Goal: Information Seeking & Learning: Learn about a topic

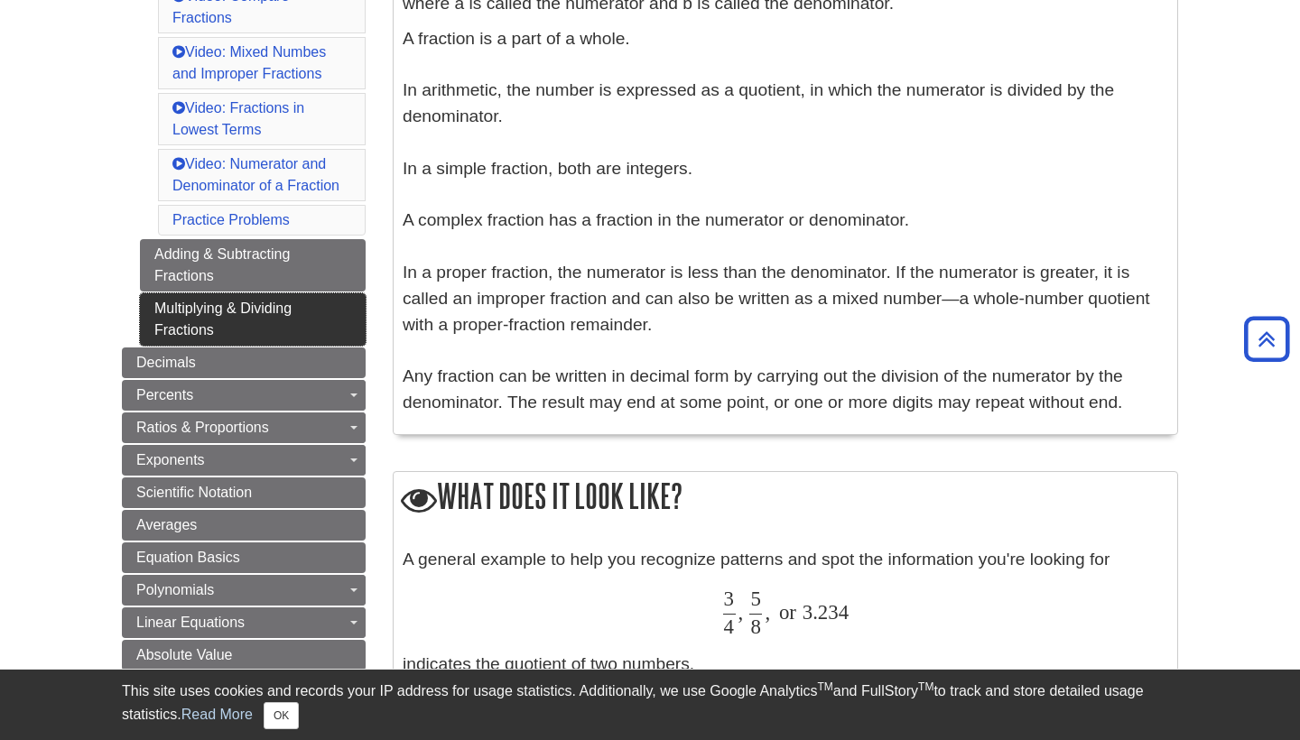
scroll to position [636, 0]
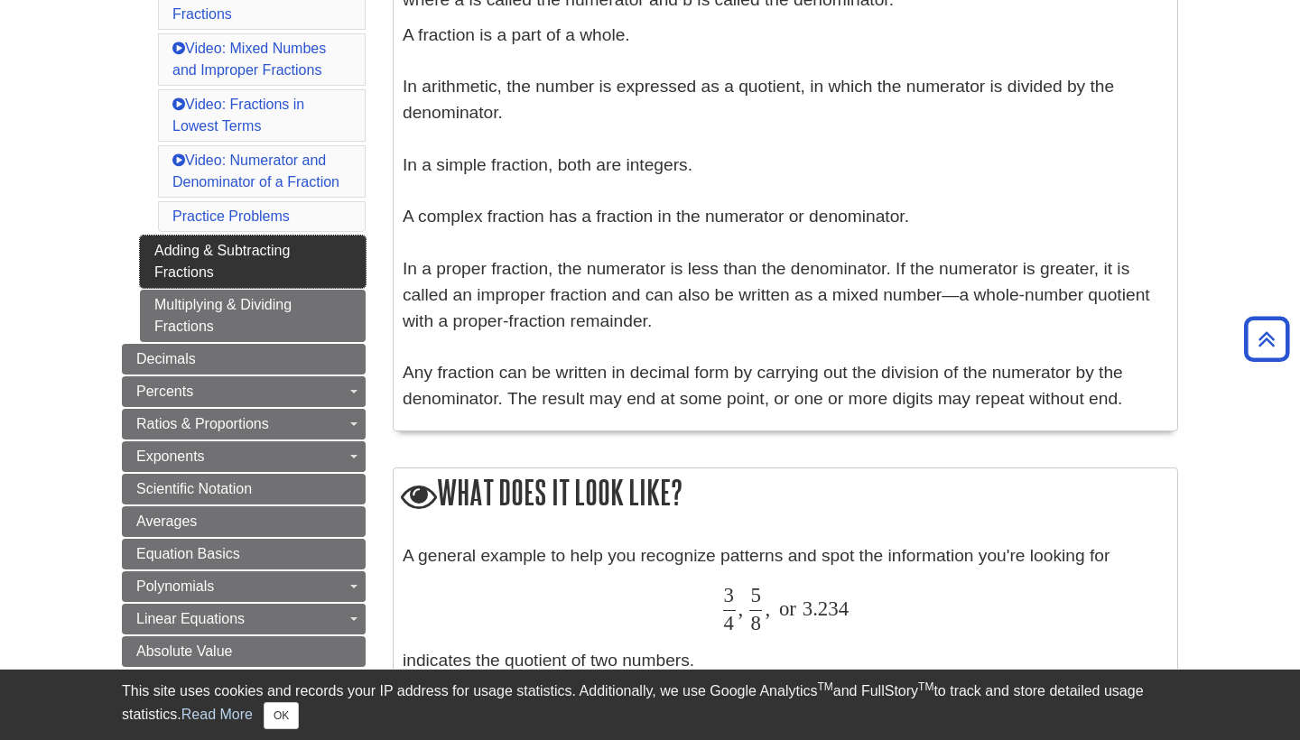
click at [299, 261] on link "Adding & Subtracting Fractions" at bounding box center [253, 262] width 226 height 52
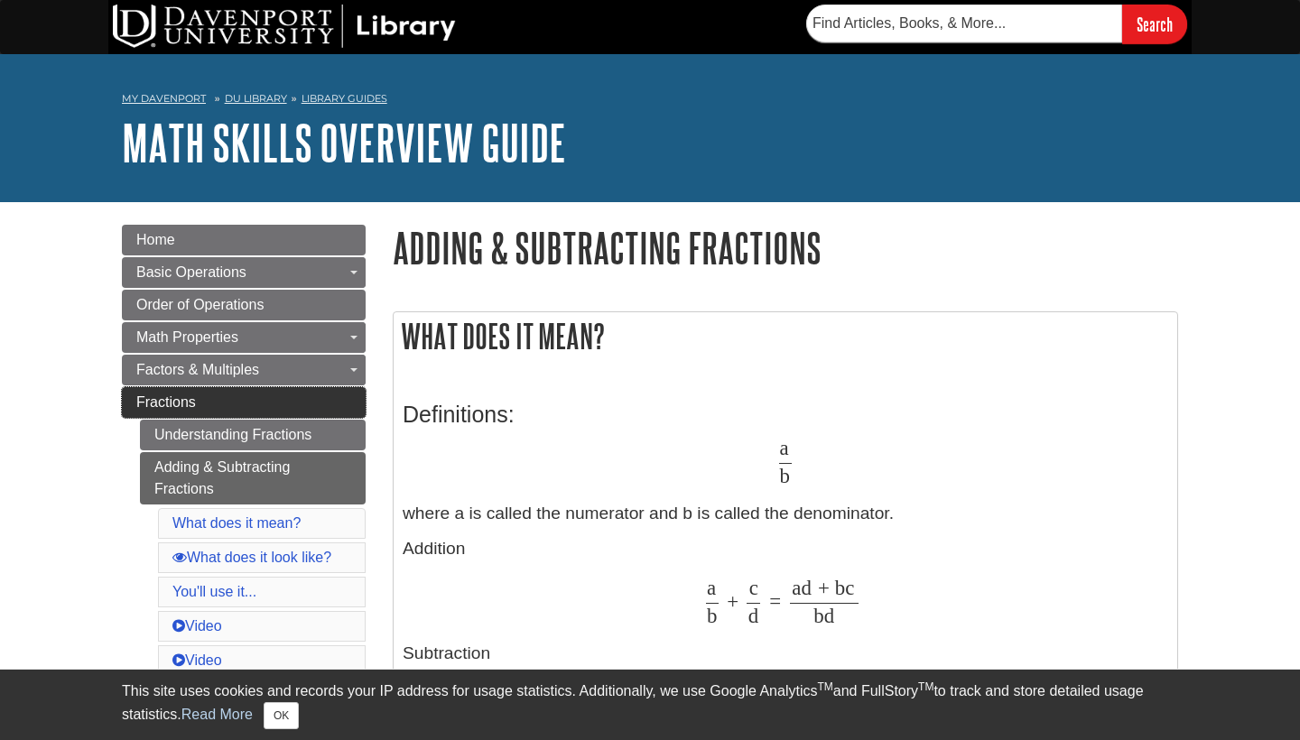
click at [285, 390] on link "Fractions" at bounding box center [244, 402] width 244 height 31
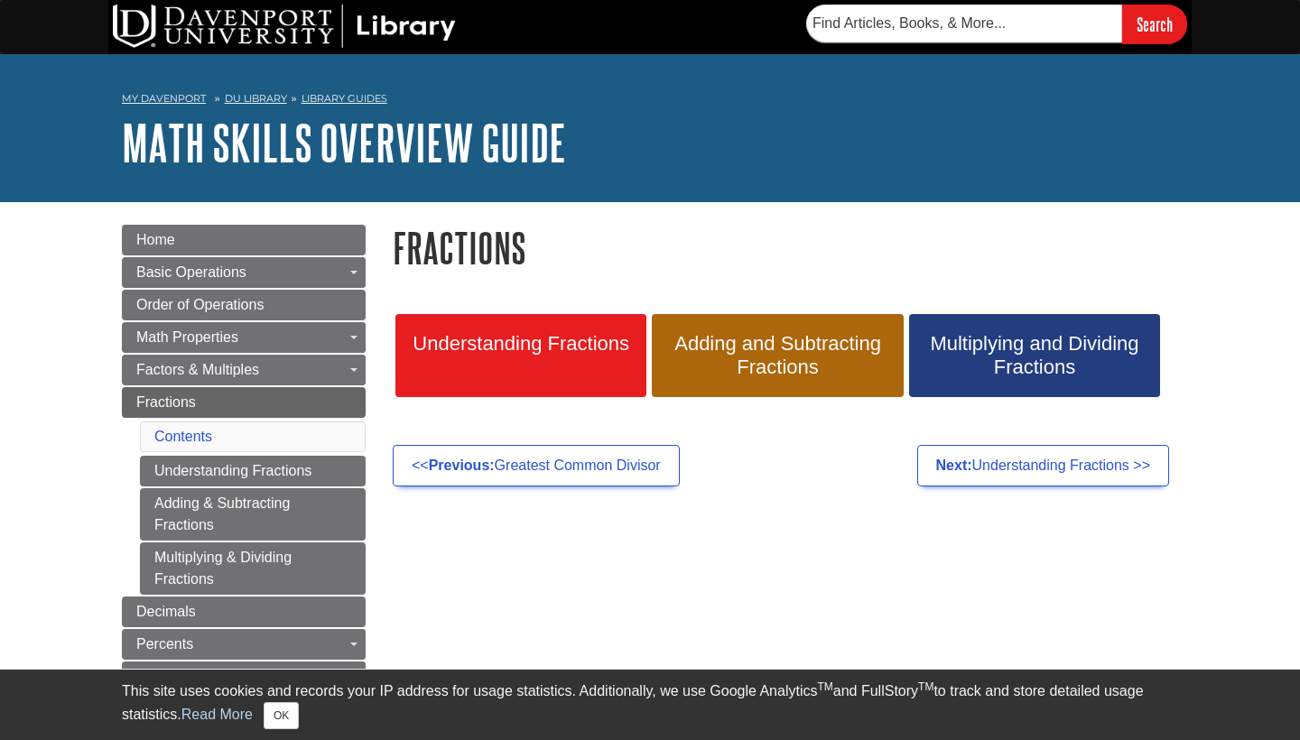
click at [468, 367] on link "Understanding Fractions" at bounding box center [520, 355] width 251 height 83
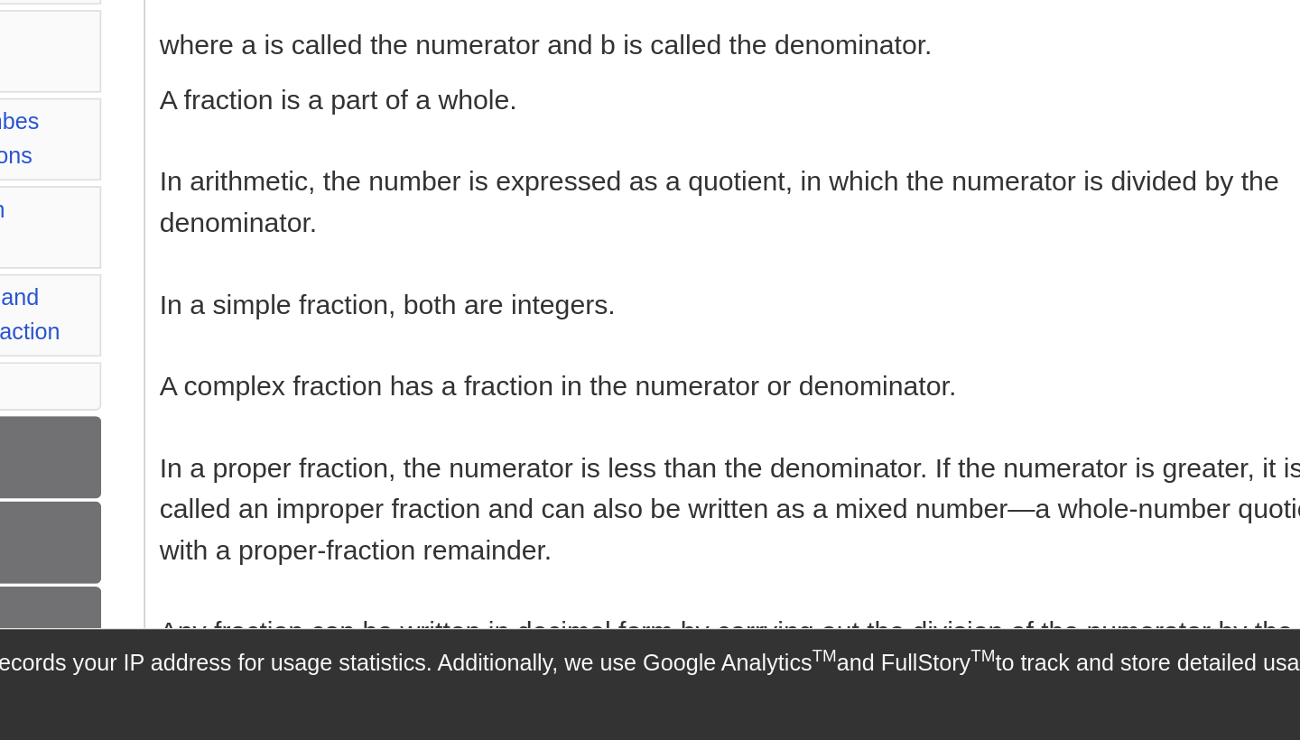
scroll to position [343, 0]
